Goal: Task Accomplishment & Management: Use online tool/utility

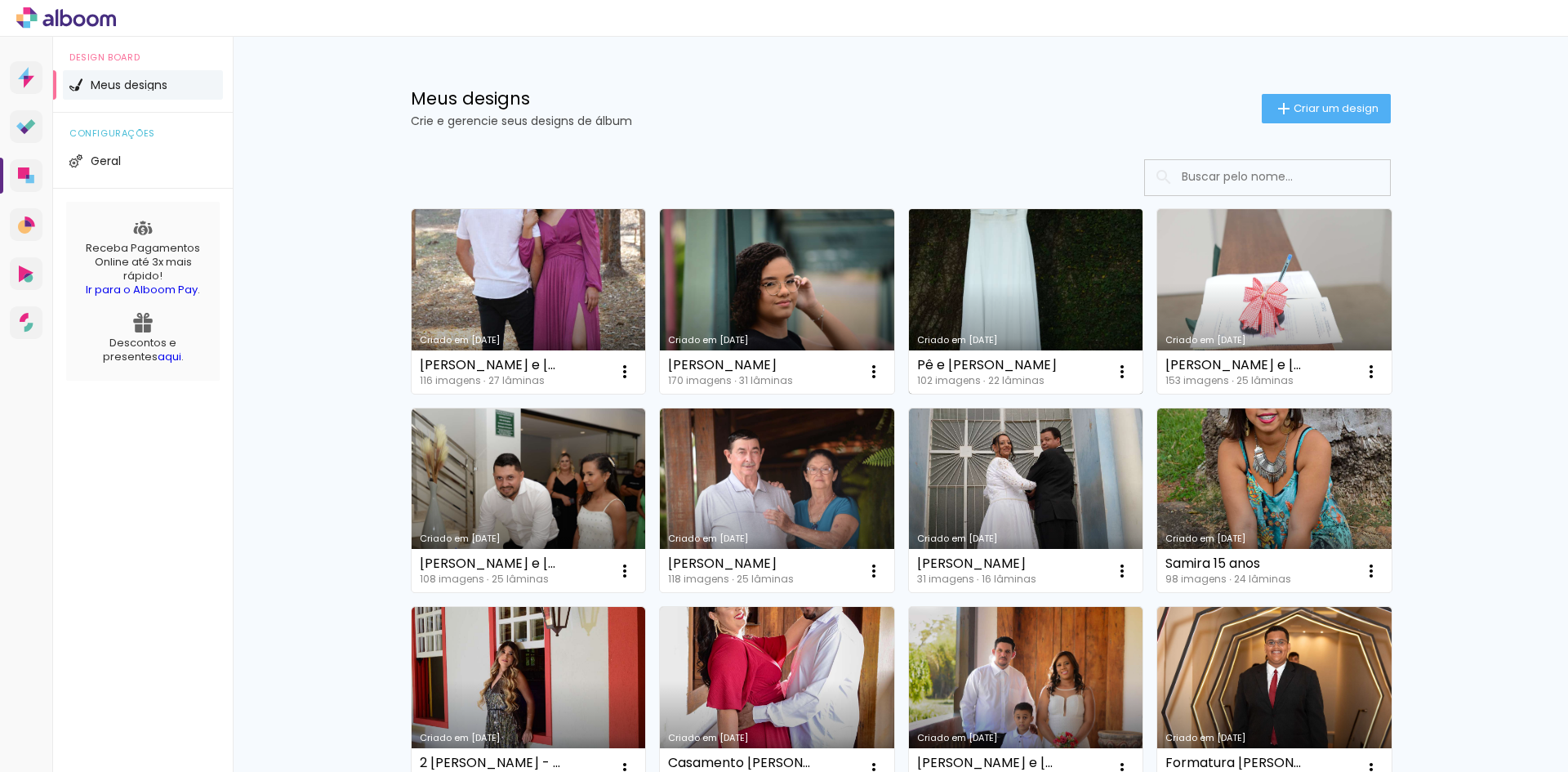
click at [1035, 324] on link "Criado em [DATE]" at bounding box center [1026, 301] width 234 height 185
